Goal: Task Accomplishment & Management: Complete application form

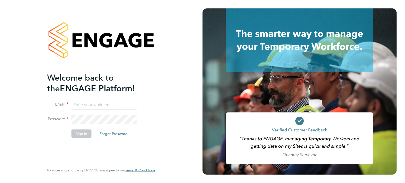
type input "helpdesk@wills-security.co.uk"
click at [76, 134] on button "Sign In" at bounding box center [81, 133] width 20 height 8
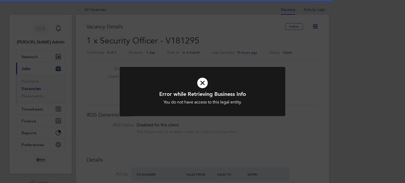
scroll to position [140, 0]
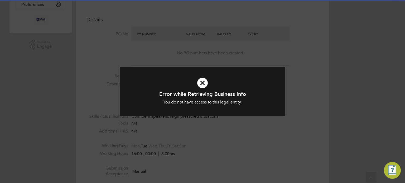
click at [229, 133] on div "Error while Retrieving Business Info You do not have access to this legal entit…" at bounding box center [202, 91] width 405 height 183
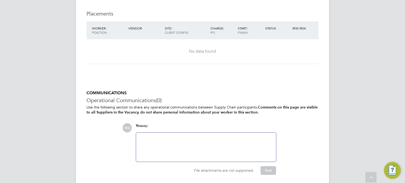
scroll to position [491, 0]
